Goal: Transaction & Acquisition: Purchase product/service

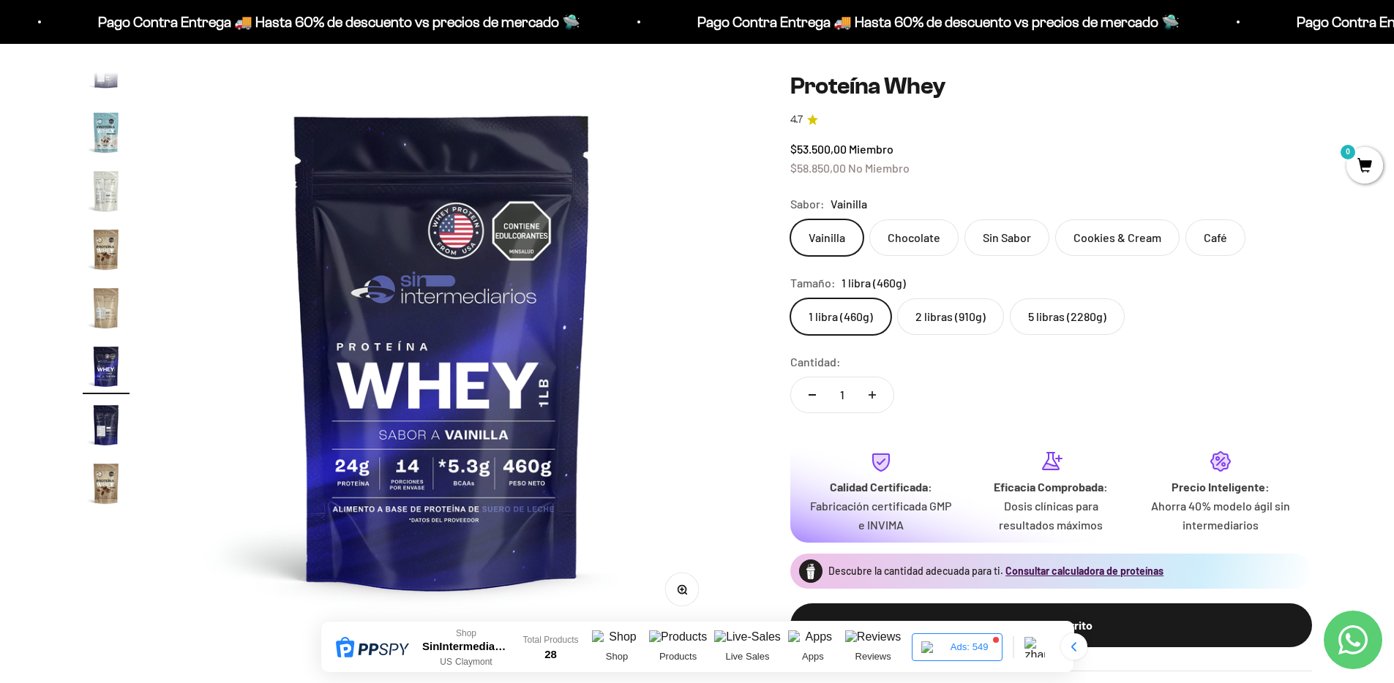
click at [157, 356] on product-gallery "Zoom Ir al artículo 1 Ir al artículo 2 Ir al artículo 3 Ir al artículo 4 Ir al …" at bounding box center [401, 349] width 637 height 555
click at [128, 363] on img "Ir al artículo 18" at bounding box center [106, 366] width 47 height 47
click at [107, 420] on img "Ir al artículo 19" at bounding box center [106, 425] width 47 height 47
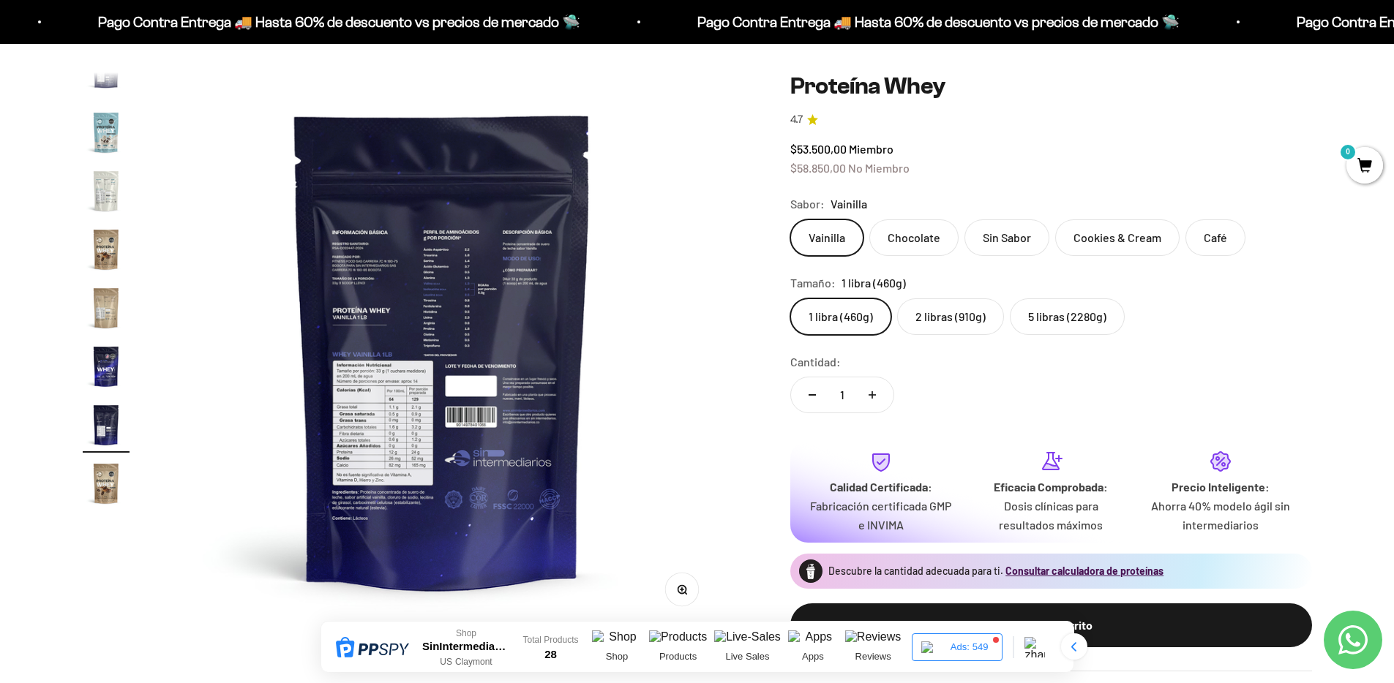
scroll to position [285, 0]
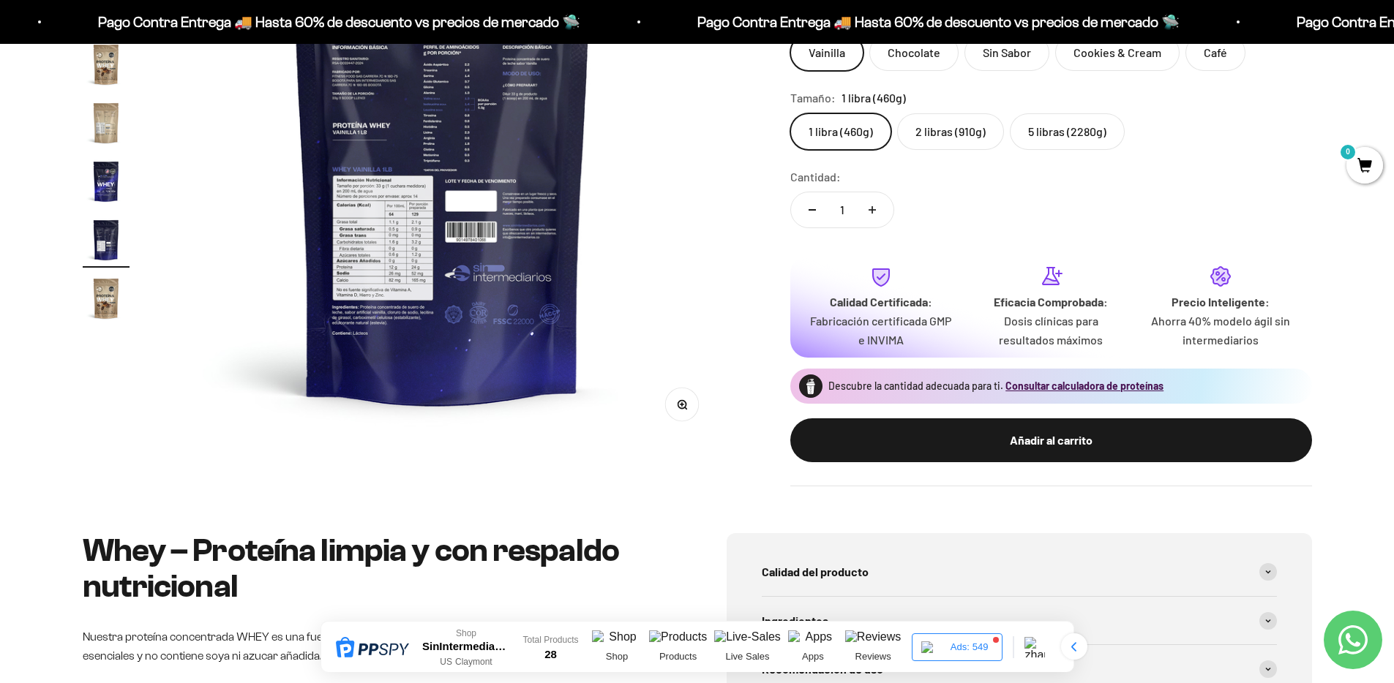
click at [379, 251] on img at bounding box center [442, 164] width 555 height 555
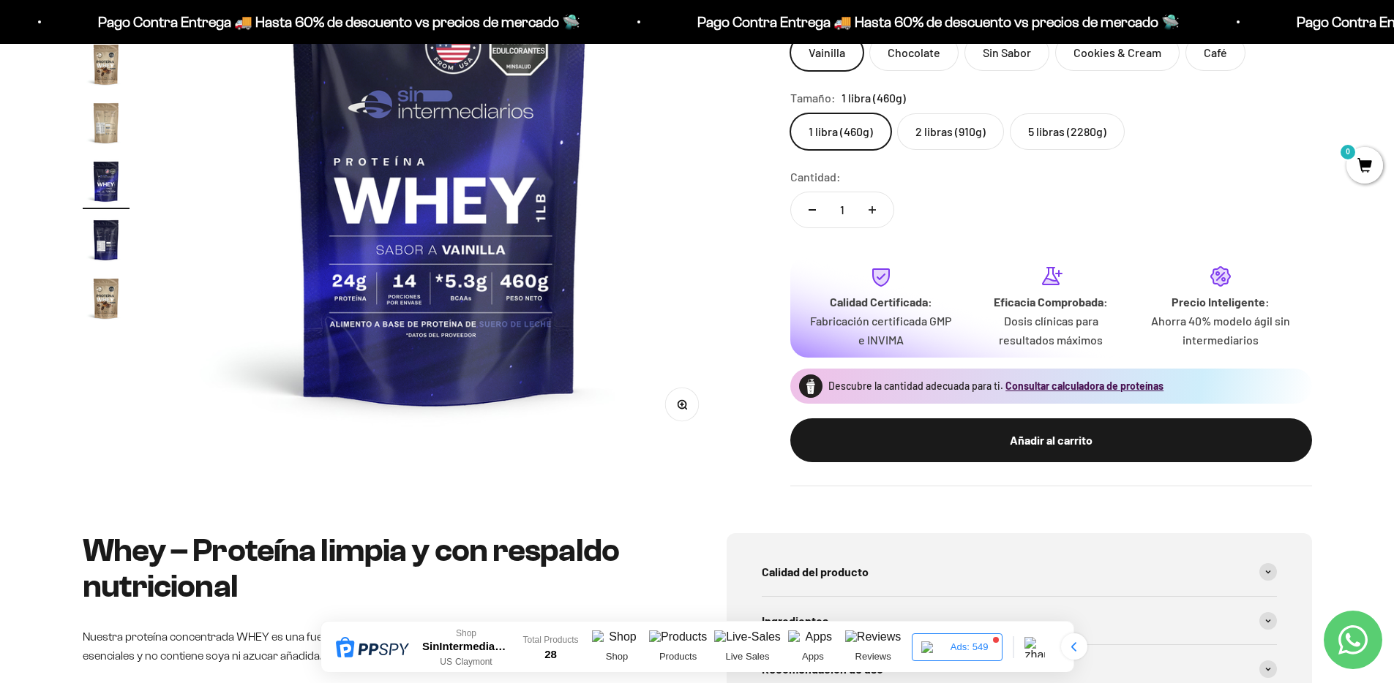
scroll to position [0, 9742]
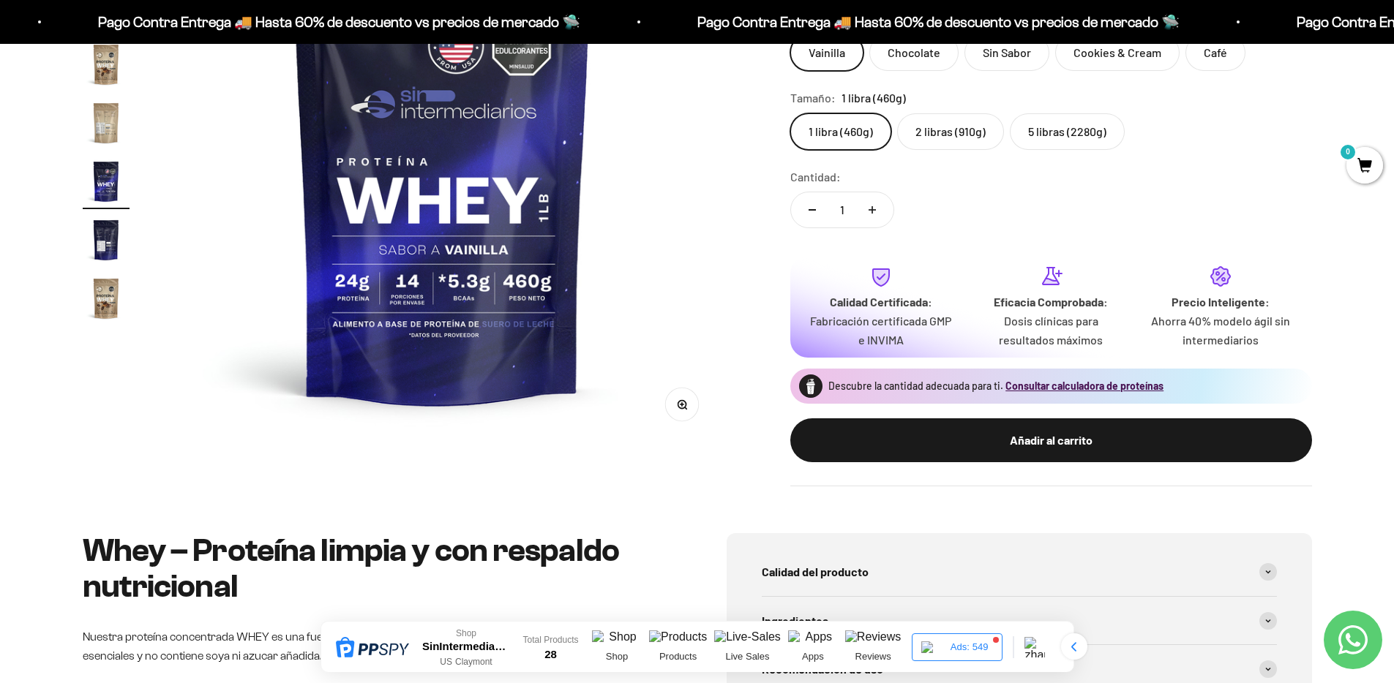
click at [75, 239] on div "Zoom Ir al artículo 1 Ir al artículo 2 Ir al artículo 3 Ir al artículo 4 Ir al …" at bounding box center [697, 187] width 1394 height 694
click at [108, 230] on img "Ir al artículo 19" at bounding box center [106, 240] width 47 height 47
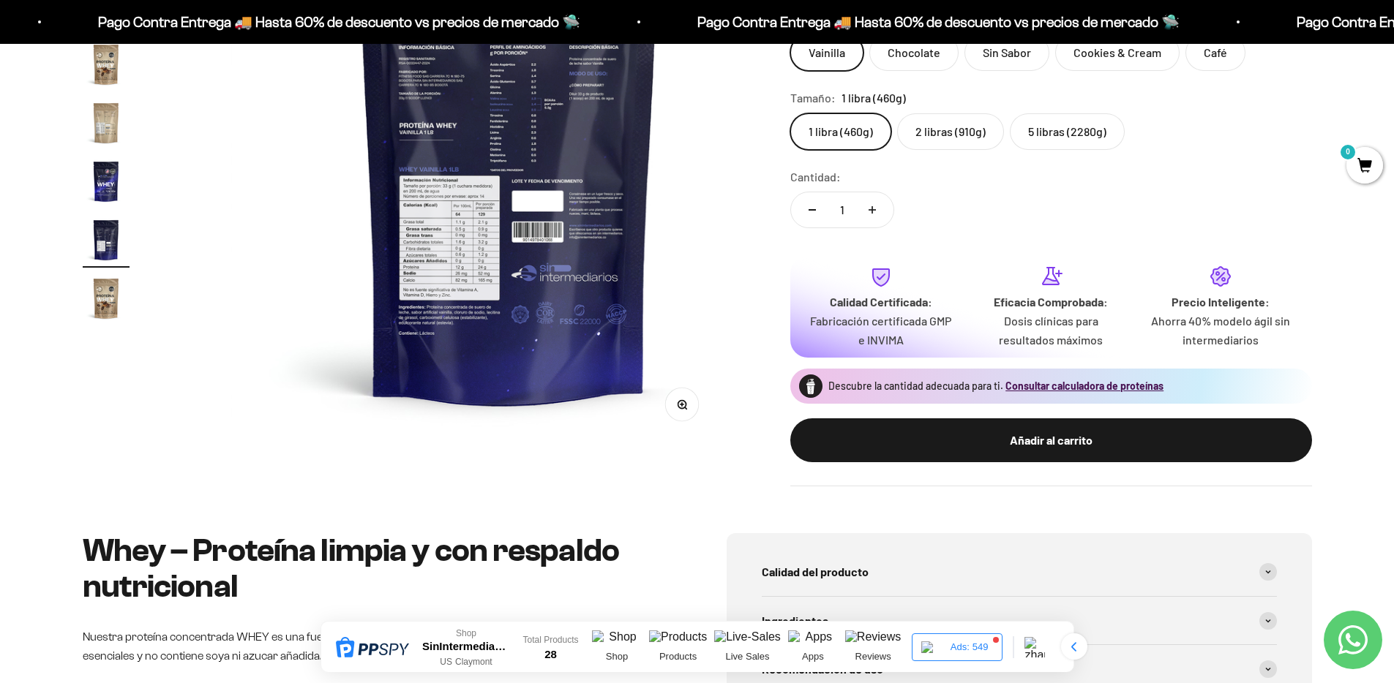
click at [102, 304] on img "Ir al artículo 20" at bounding box center [106, 298] width 47 height 47
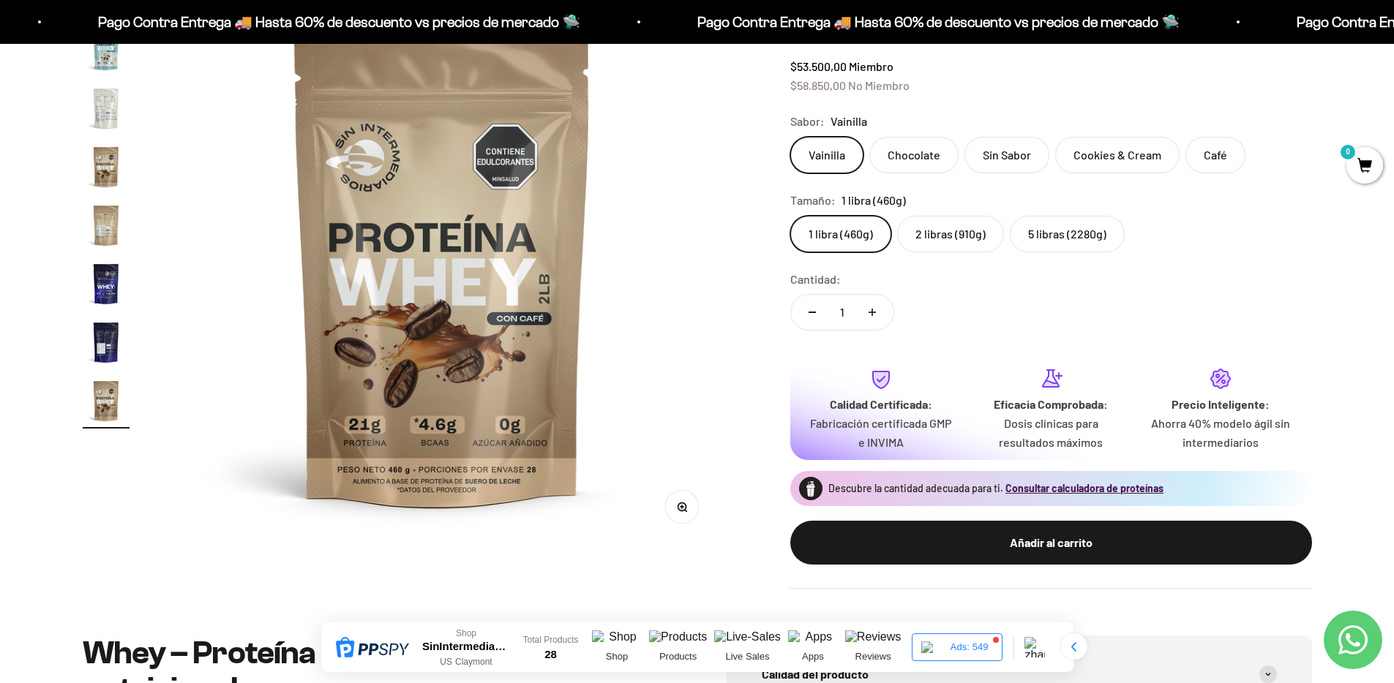
scroll to position [99, 0]
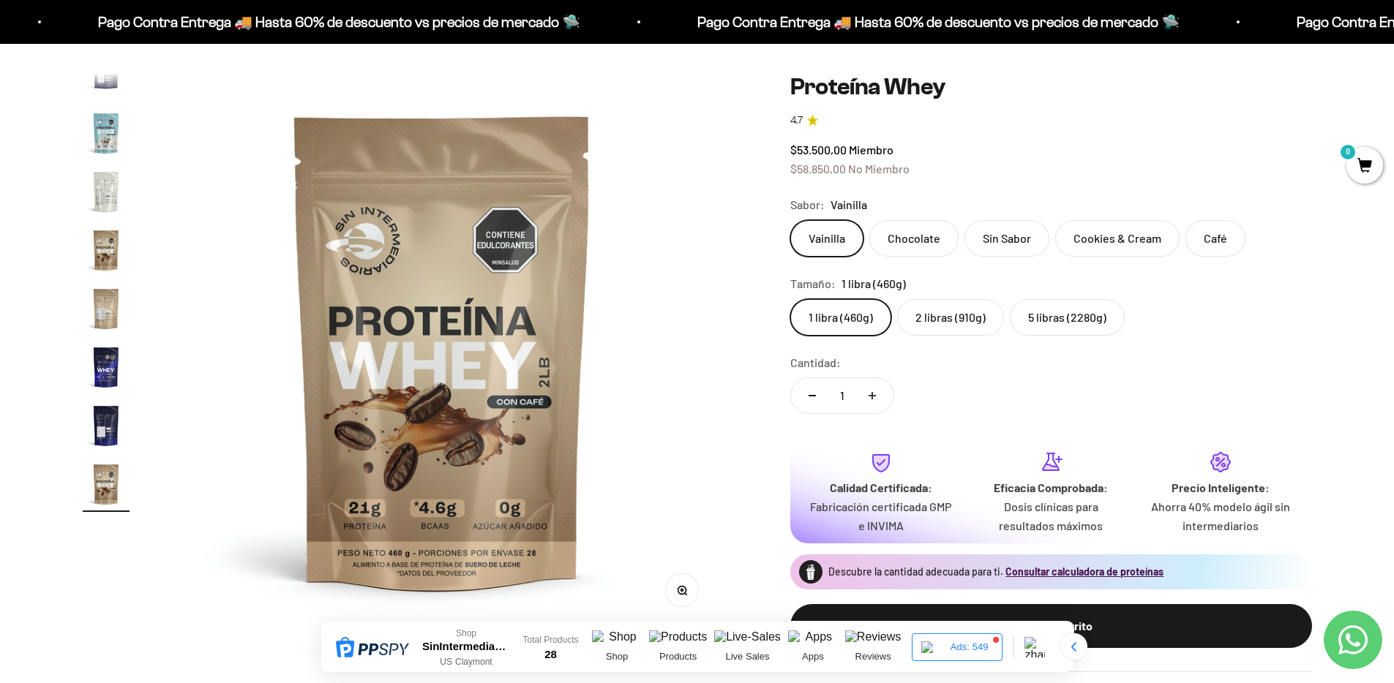
click at [92, 423] on img "Ir al artículo 19" at bounding box center [106, 425] width 47 height 47
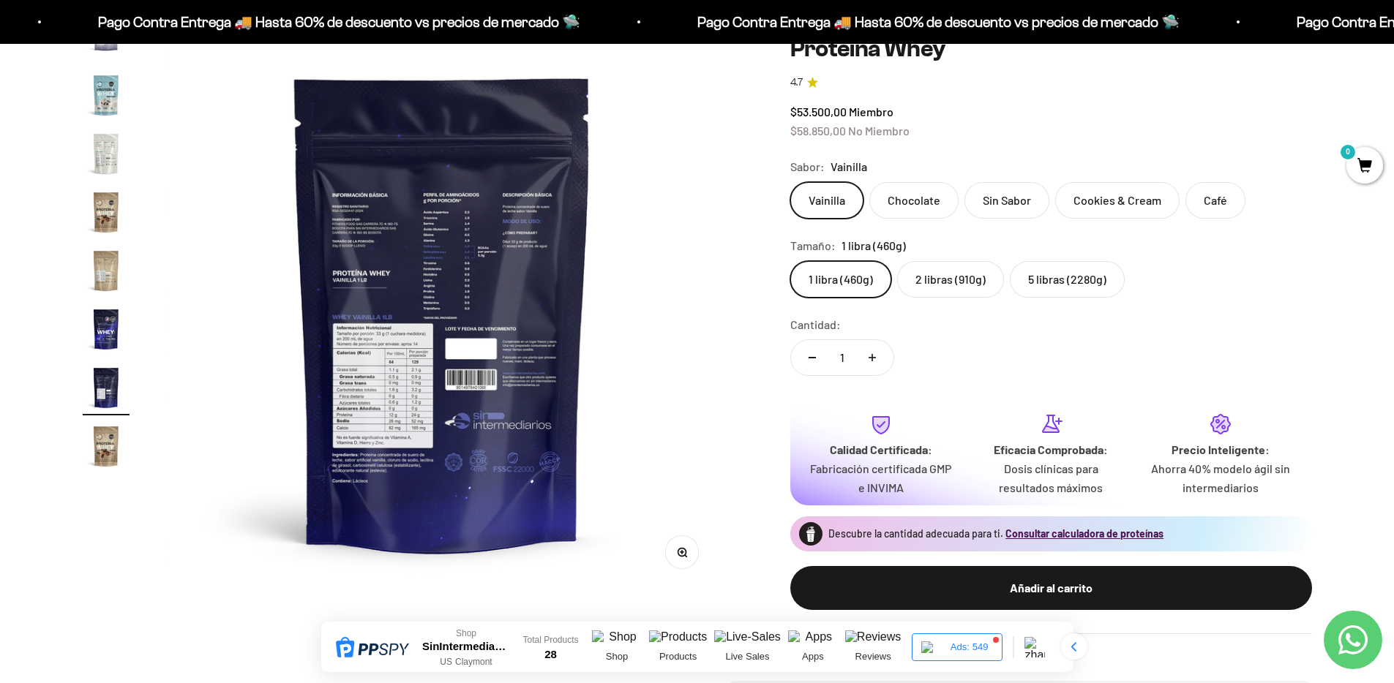
scroll to position [140, 0]
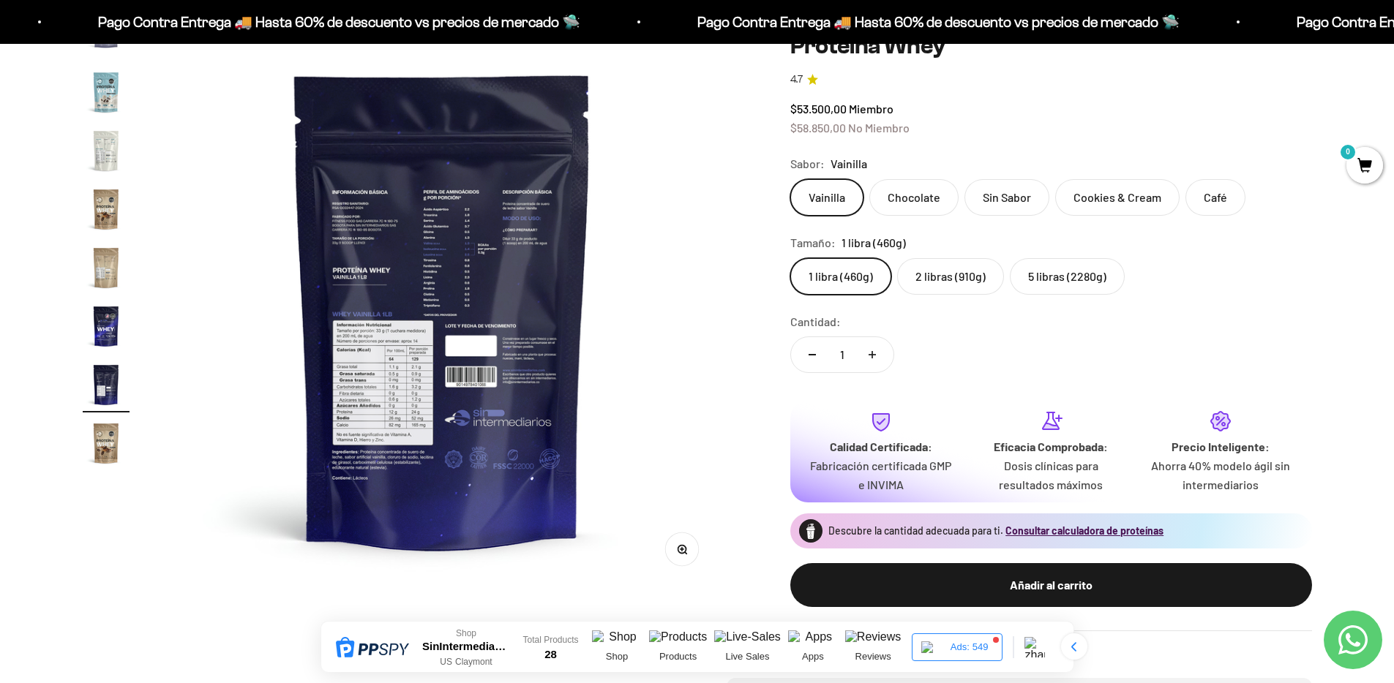
click at [994, 288] on label "2 libras (910g)" at bounding box center [950, 276] width 107 height 37
click at [790, 258] on input "2 libras (910g)" at bounding box center [790, 258] width 1 height 1
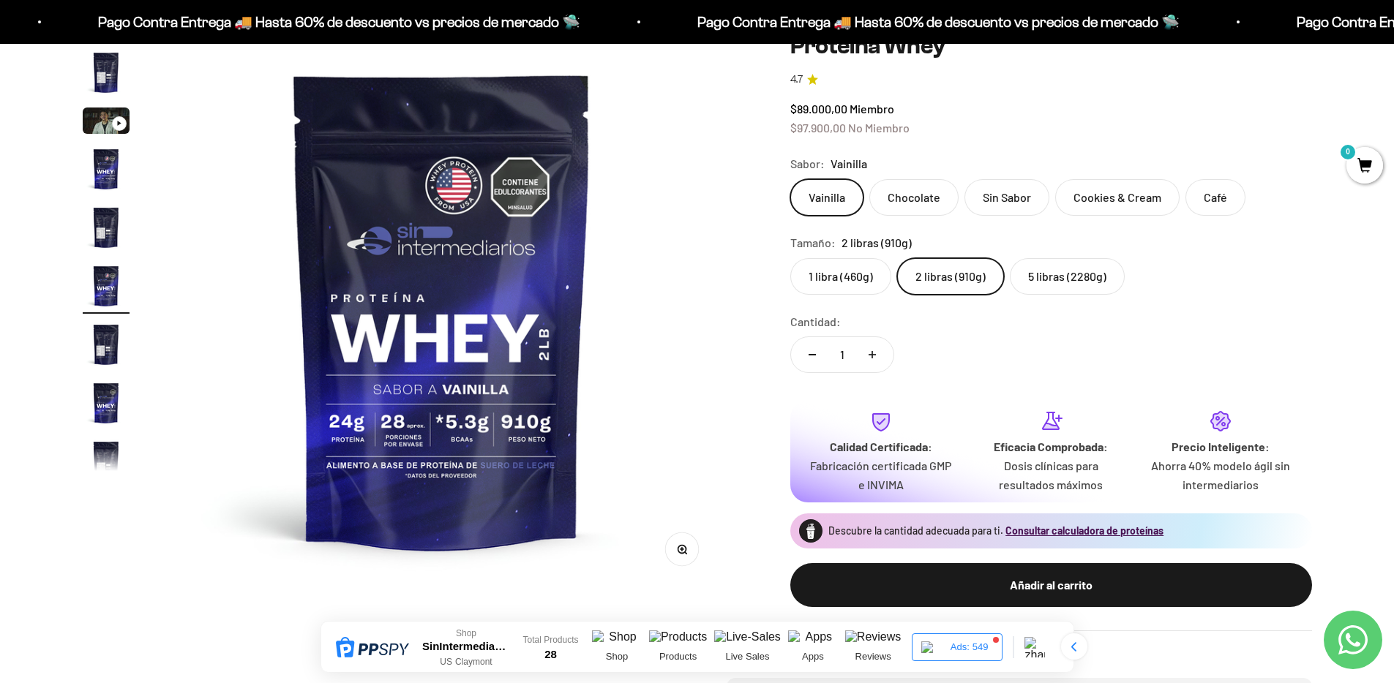
scroll to position [27, 0]
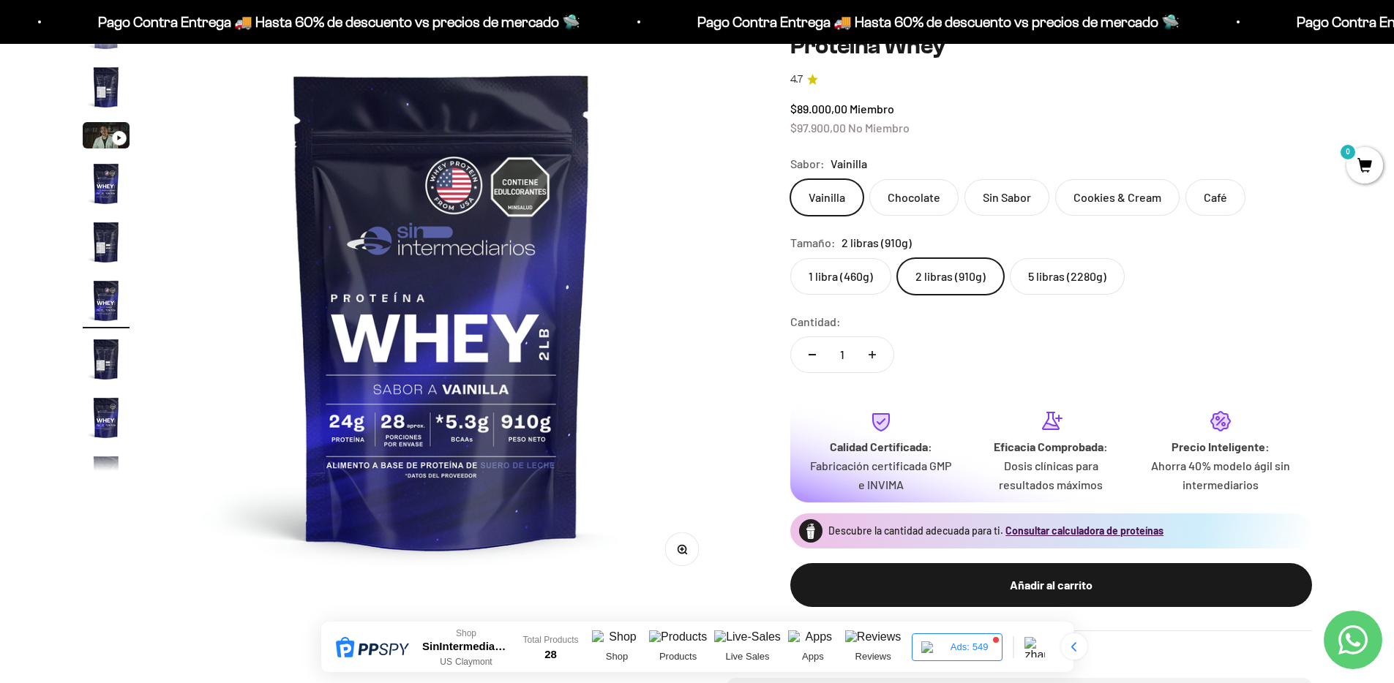
click at [102, 152] on page-dots at bounding box center [106, 251] width 47 height 439
click at [102, 147] on img "Ir al artículo 3" at bounding box center [106, 135] width 47 height 26
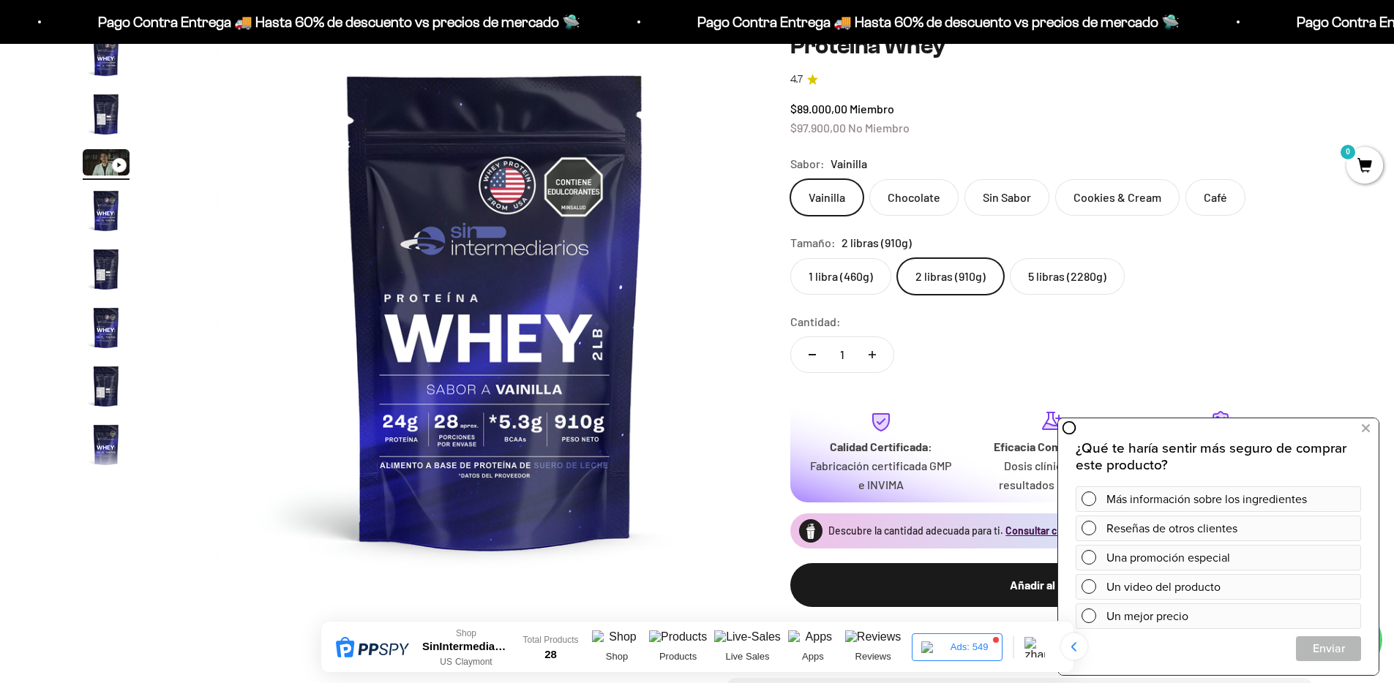
scroll to position [0, 0]
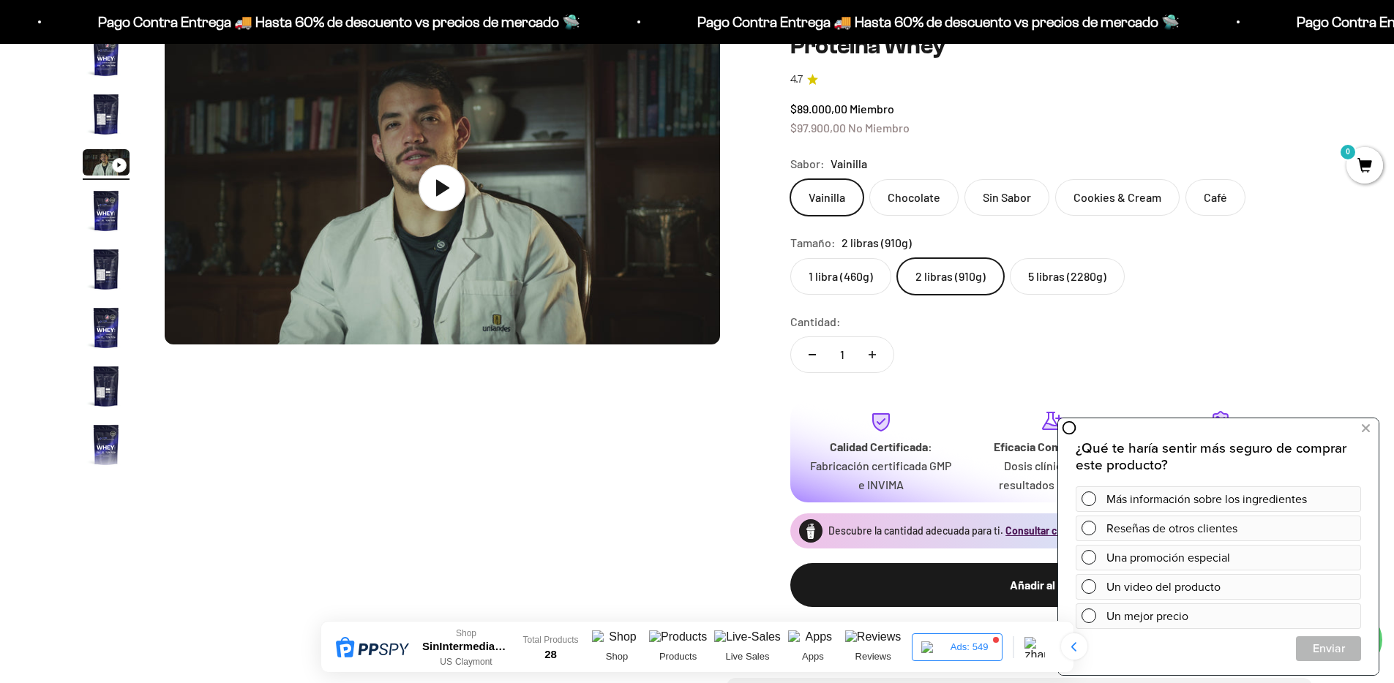
click at [104, 130] on img "Ir al artículo 2" at bounding box center [106, 114] width 47 height 47
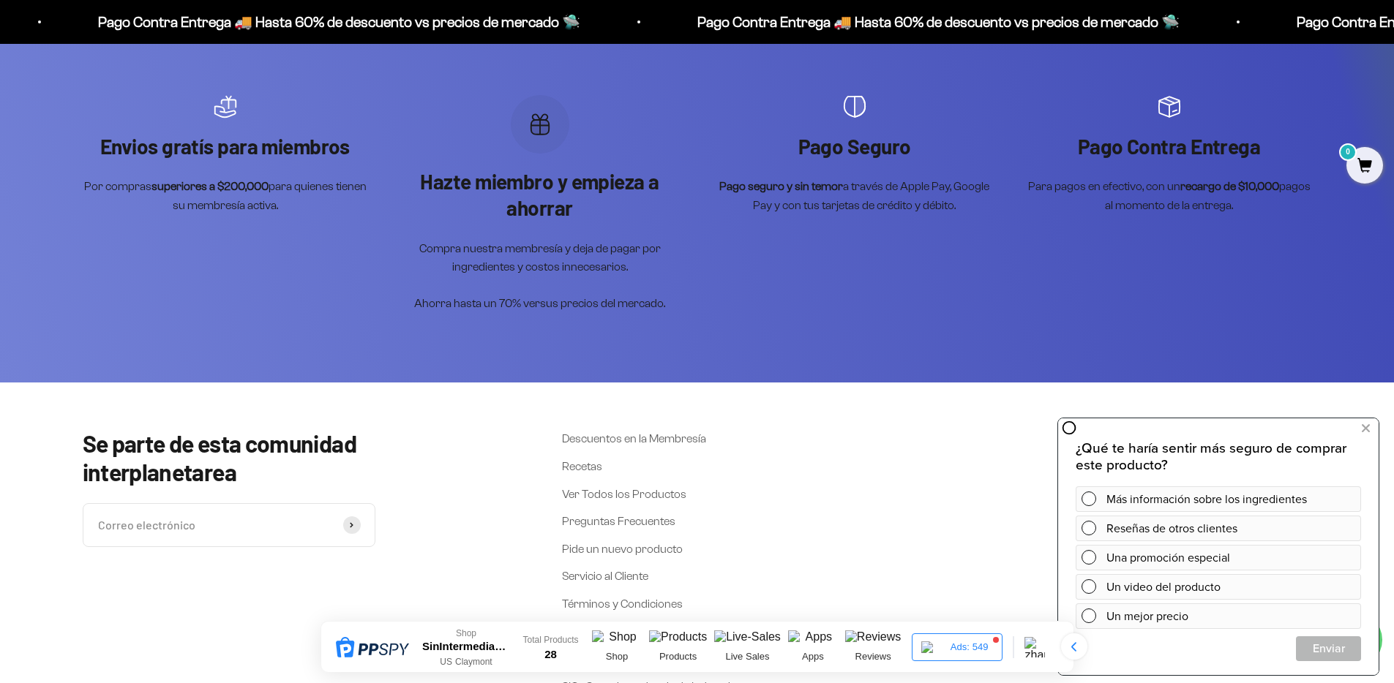
scroll to position [3827, 0]
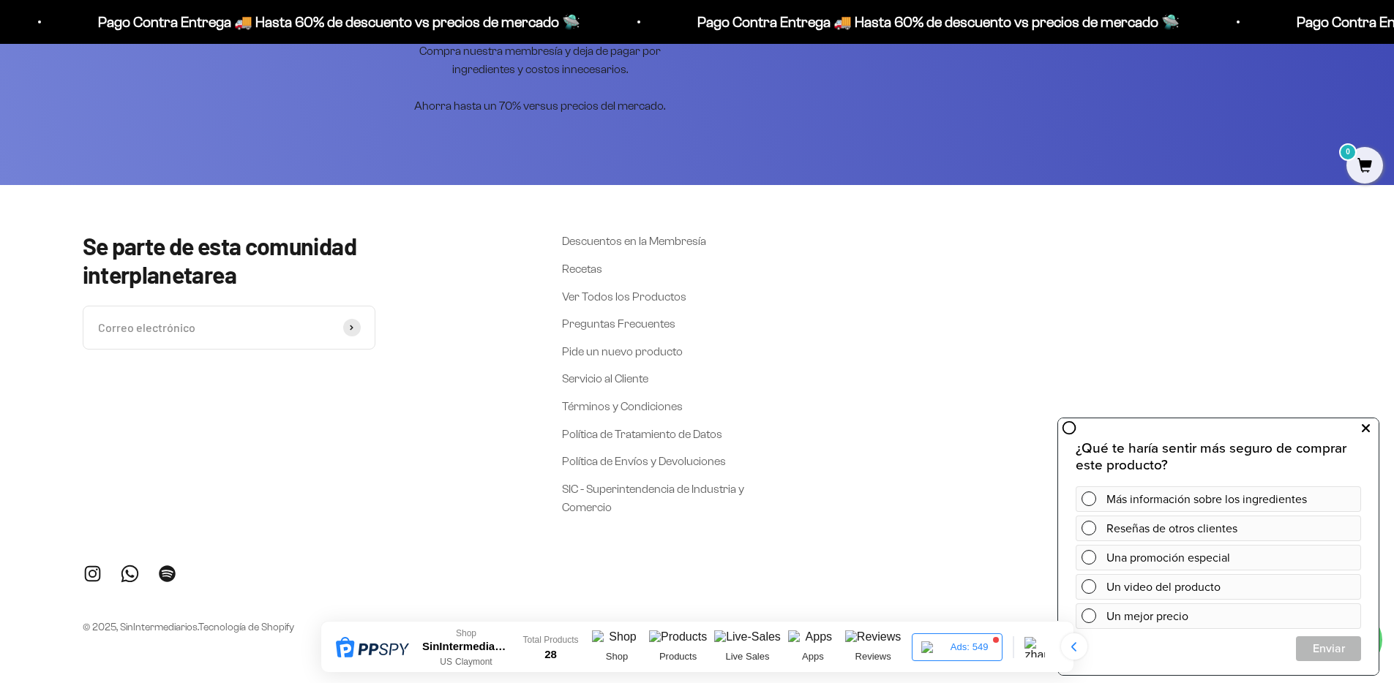
click at [1365, 430] on icon at bounding box center [1366, 428] width 8 height 19
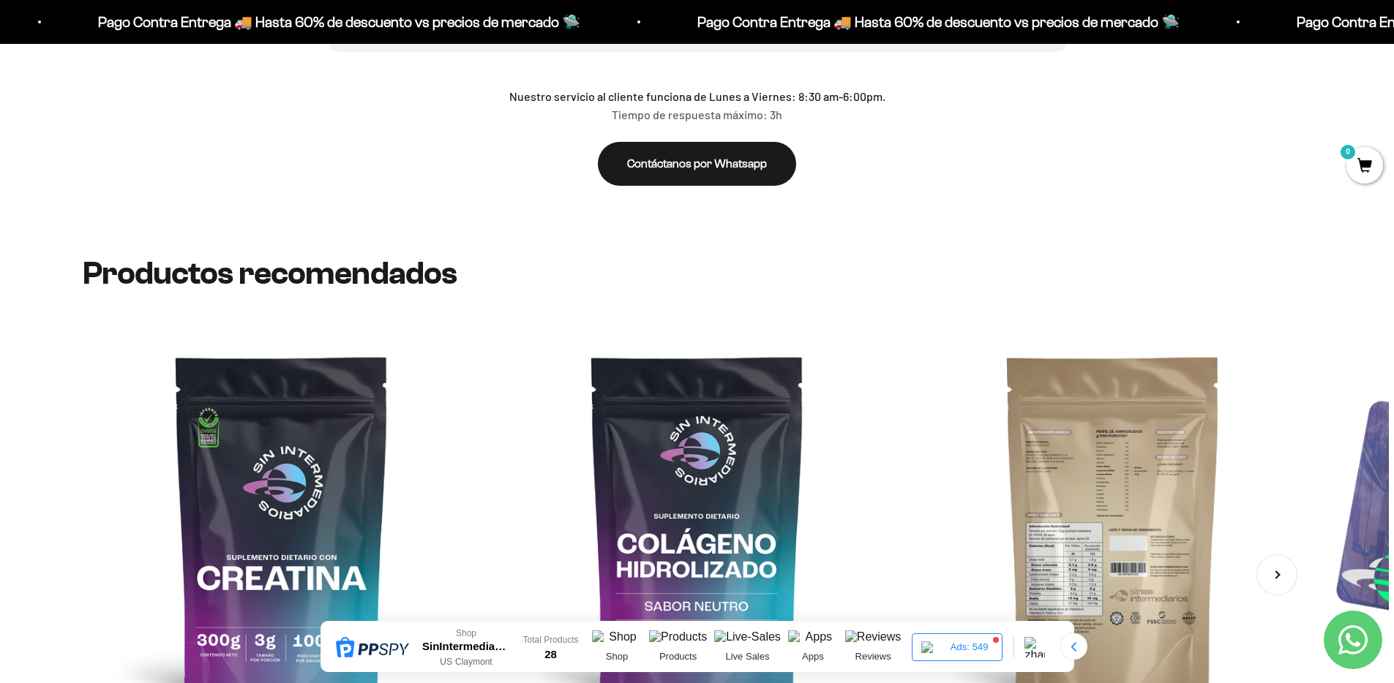
scroll to position [2933, 0]
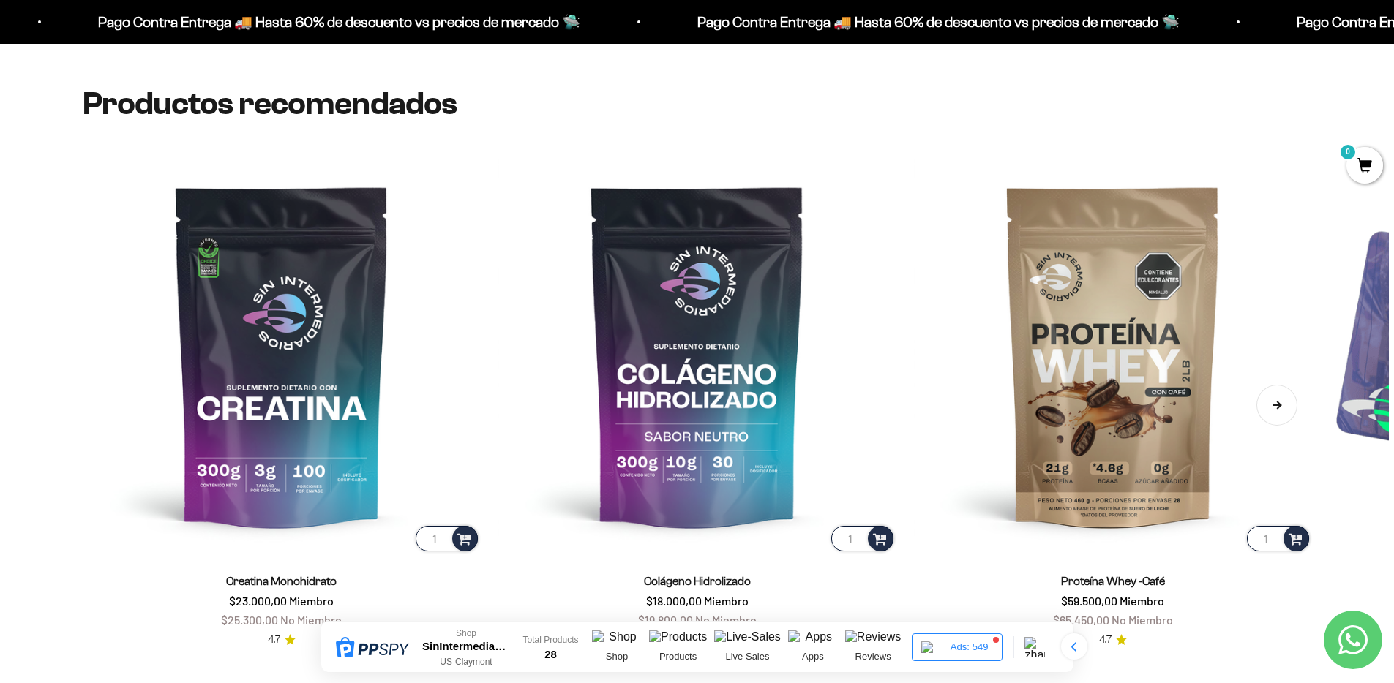
click at [1282, 405] on button "Siguiente" at bounding box center [1276, 405] width 41 height 41
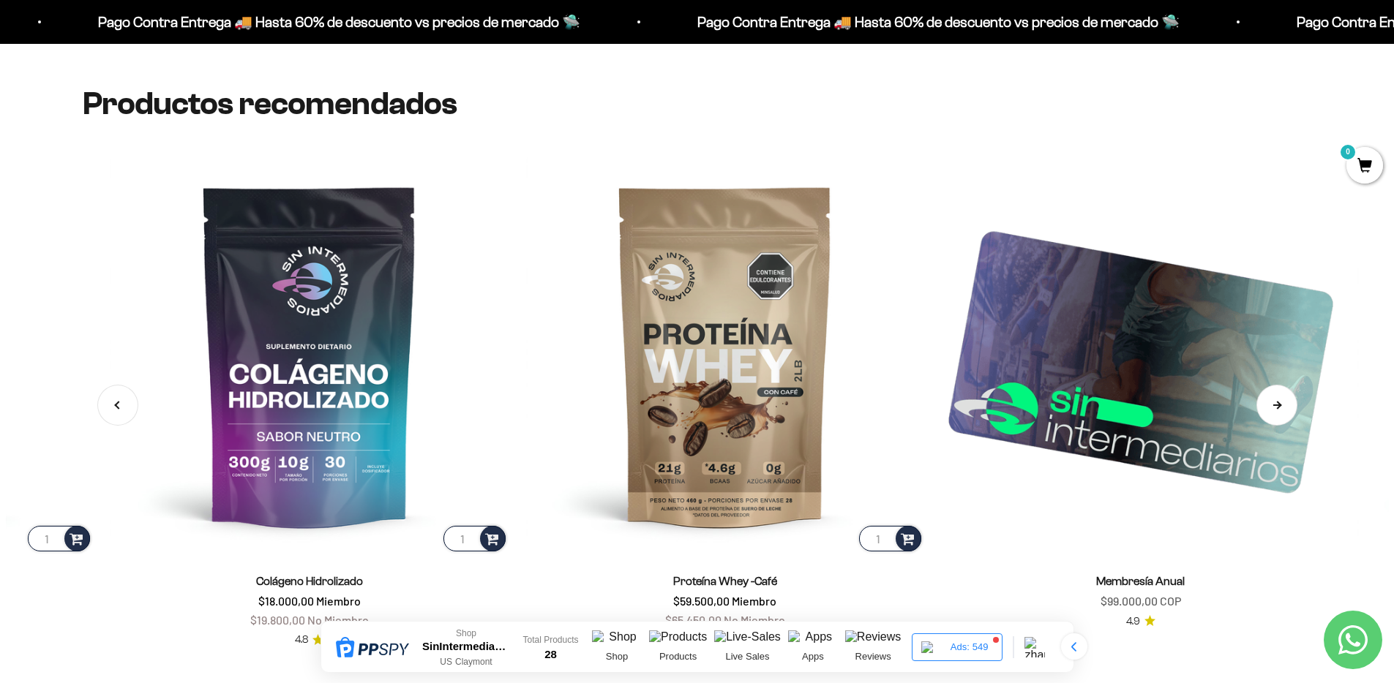
scroll to position [0, 416]
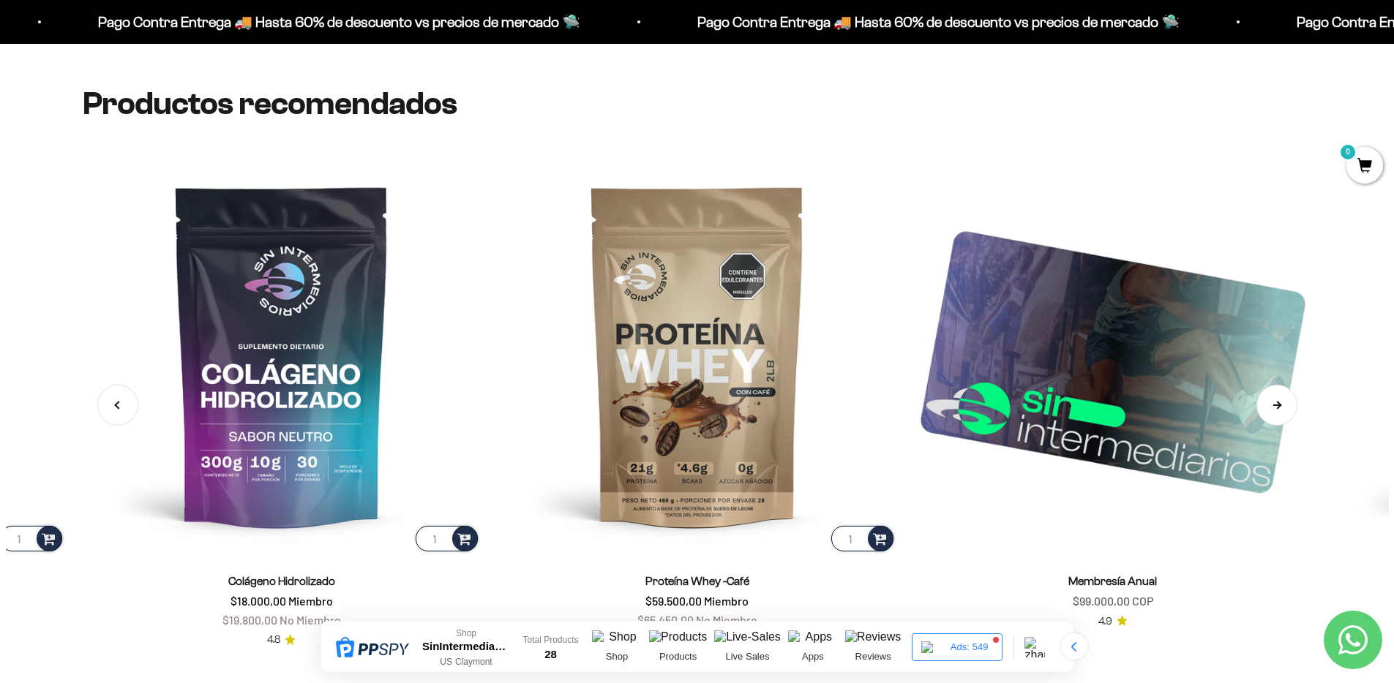
click at [1275, 404] on button "Siguiente" at bounding box center [1276, 405] width 41 height 41
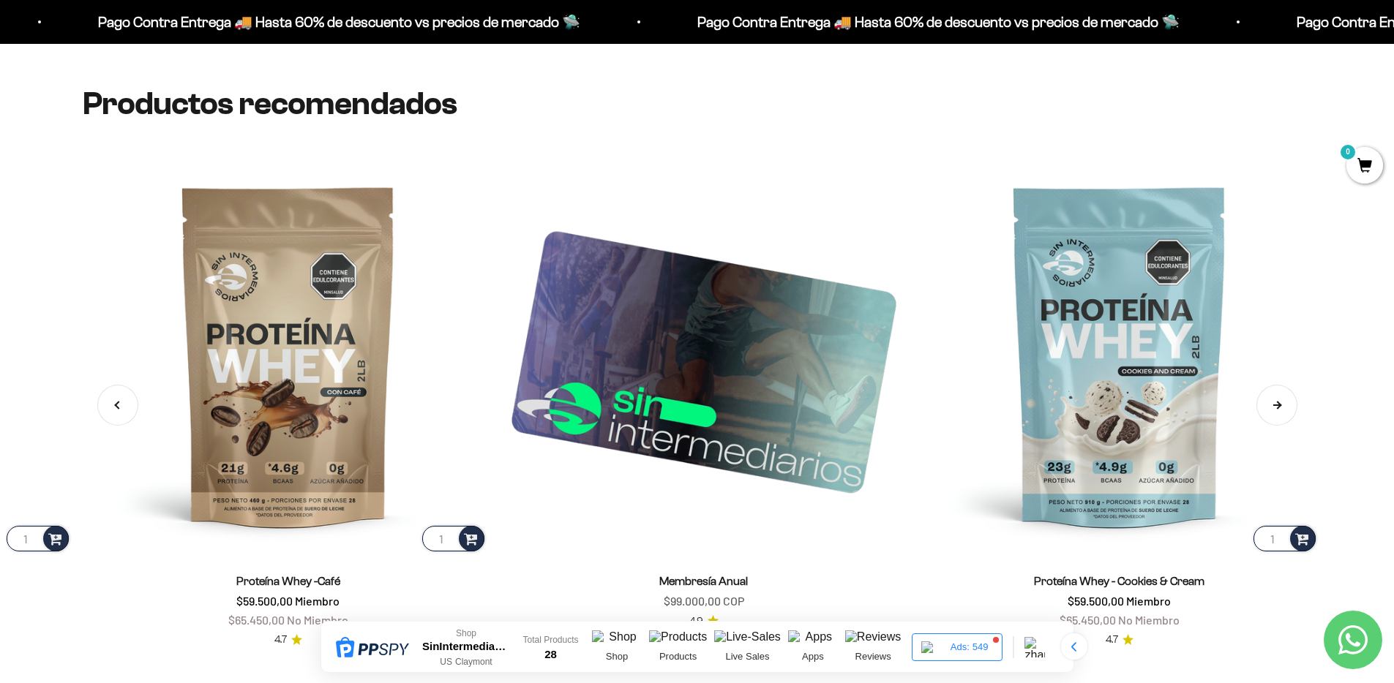
scroll to position [0, 831]
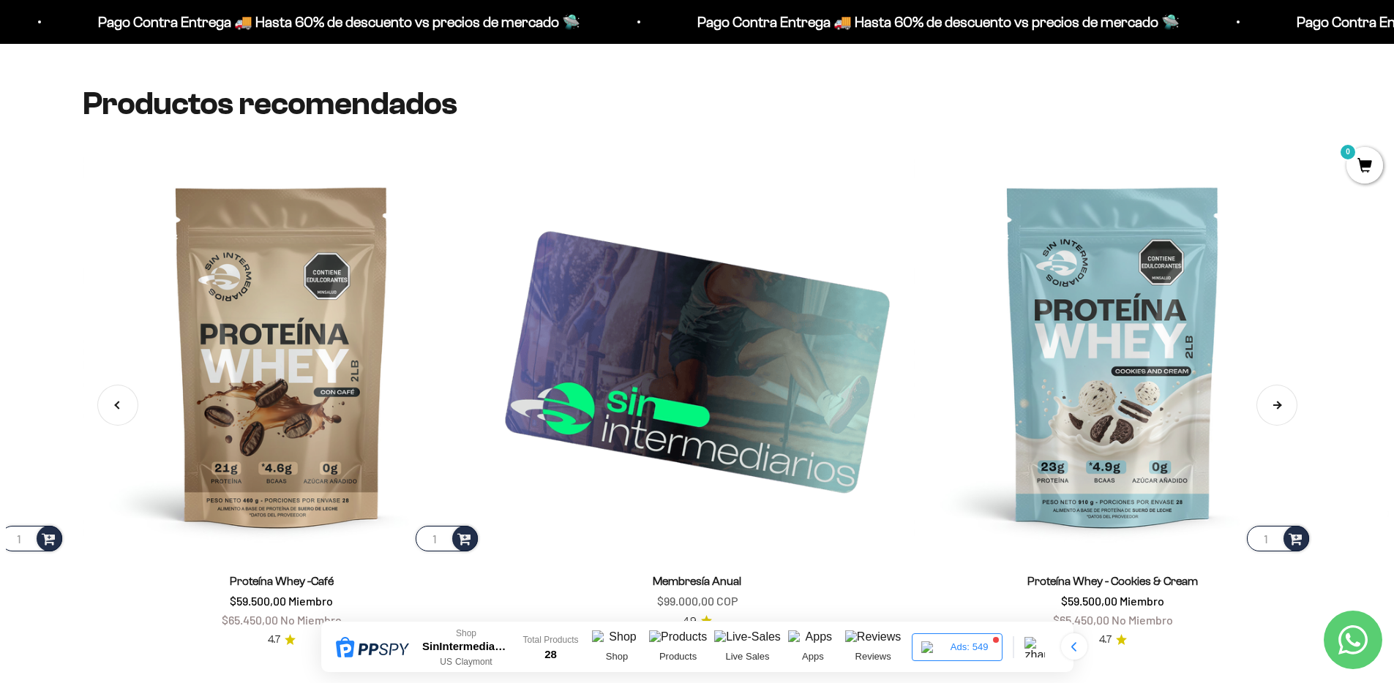
drag, startPoint x: 1275, startPoint y: 404, endPoint x: 1276, endPoint y: 414, distance: 10.3
click at [1275, 405] on button "Siguiente" at bounding box center [1276, 405] width 41 height 41
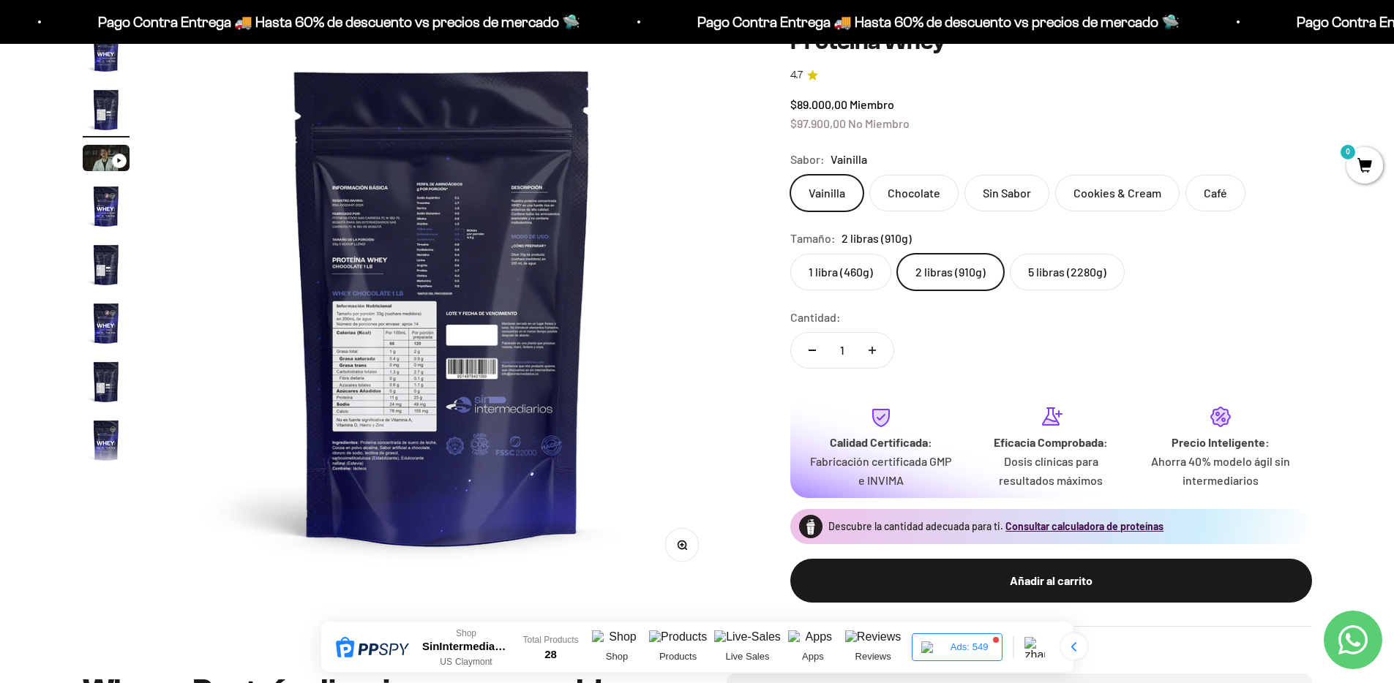
scroll to position [0, 0]
